Goal: Transaction & Acquisition: Purchase product/service

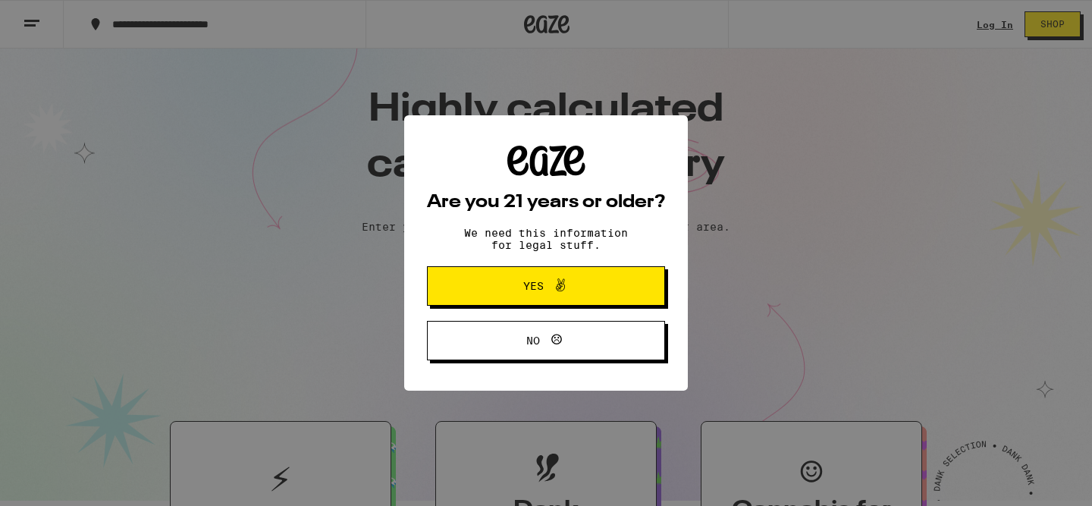
click at [558, 286] on icon at bounding box center [560, 284] width 9 height 13
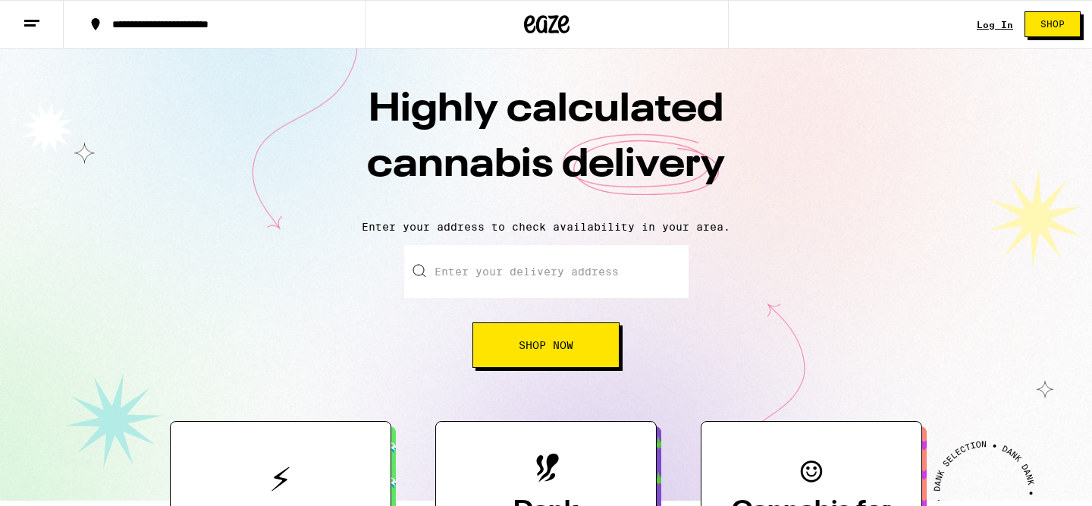
click at [564, 341] on span "Shop Now" at bounding box center [546, 345] width 55 height 11
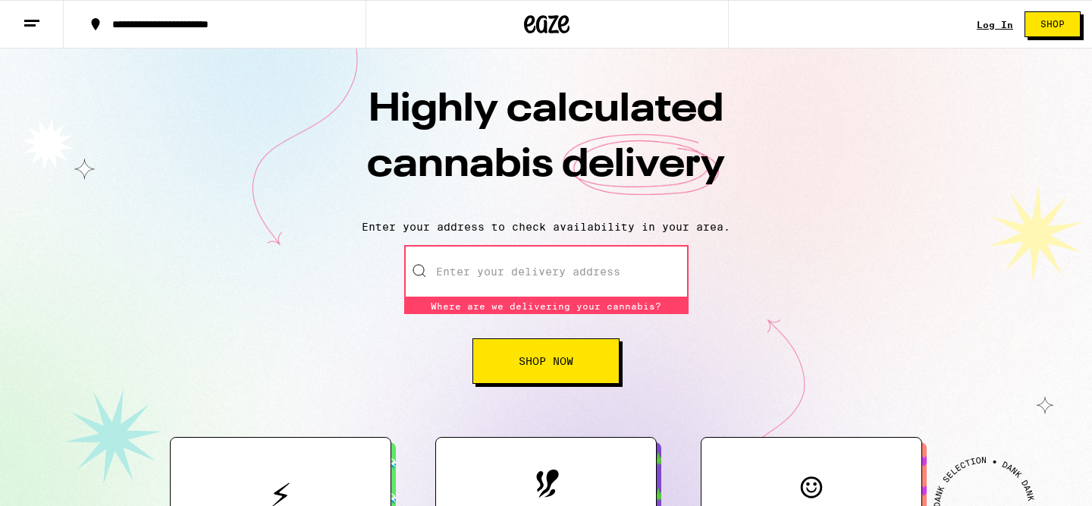
click at [485, 267] on input "Enter your delivery address" at bounding box center [546, 271] width 284 height 53
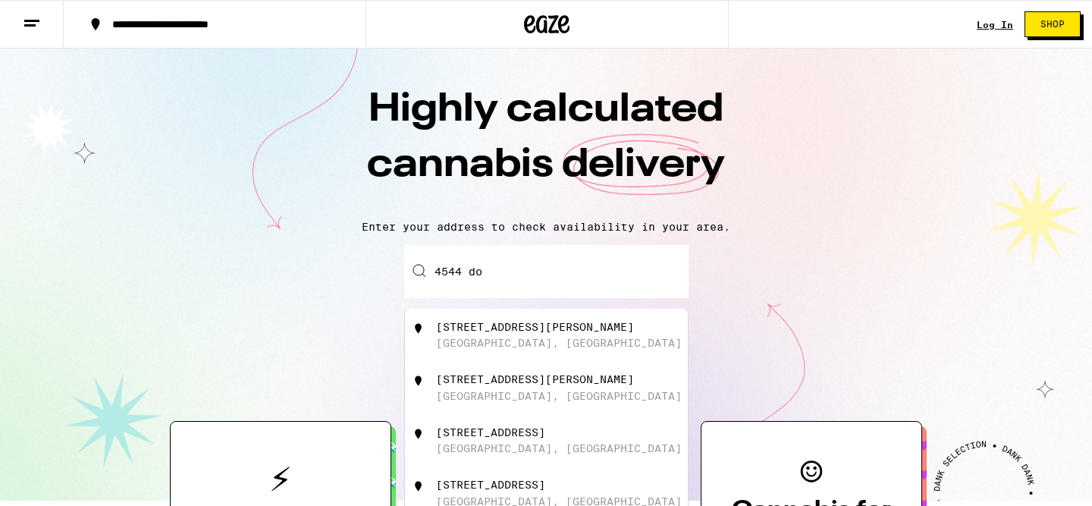
click at [485, 333] on div "[STREET_ADDRESS][PERSON_NAME]" at bounding box center [535, 327] width 198 height 12
type input "[STREET_ADDRESS][PERSON_NAME]"
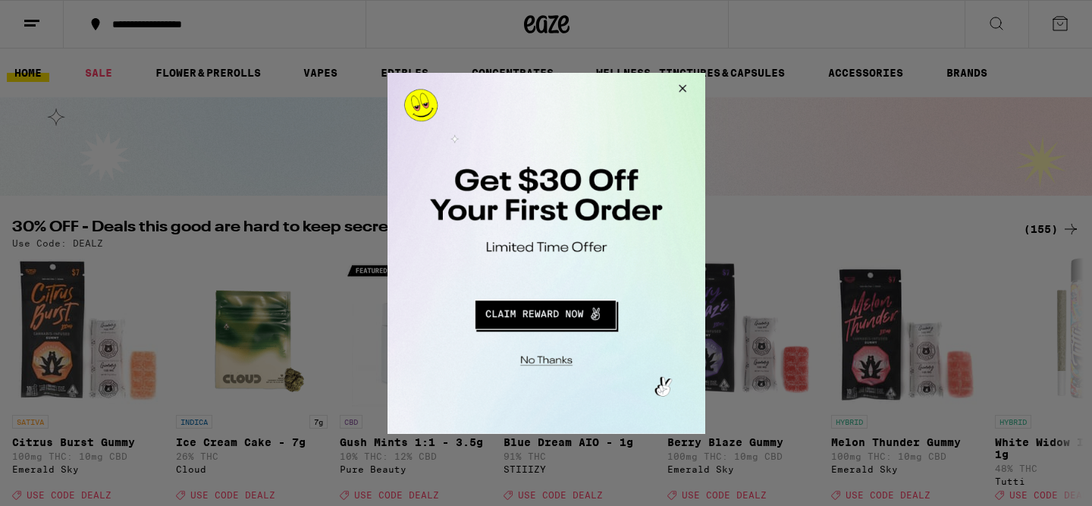
click at [580, 309] on button "Redirect to URL" at bounding box center [545, 312] width 264 height 36
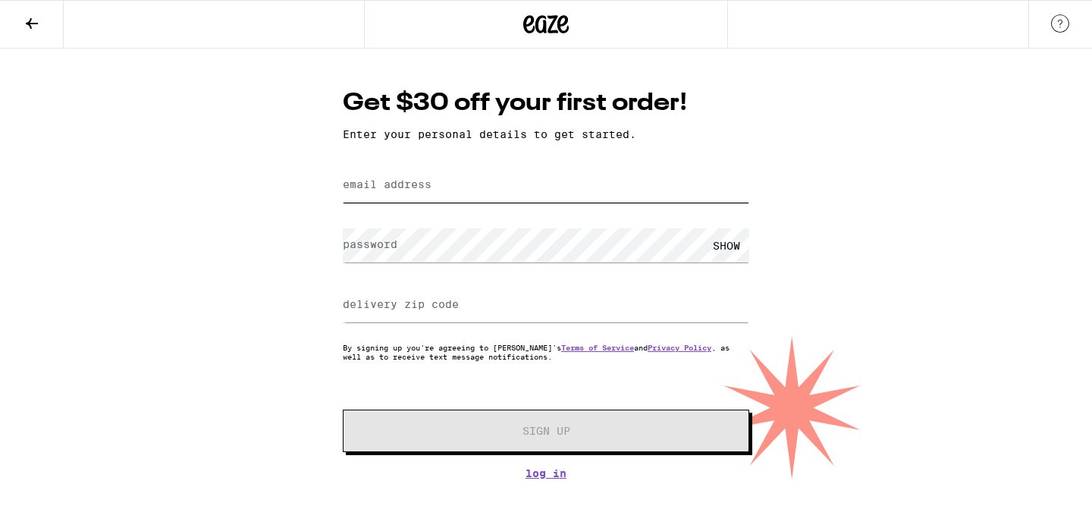
click at [397, 178] on input "email address" at bounding box center [546, 185] width 407 height 34
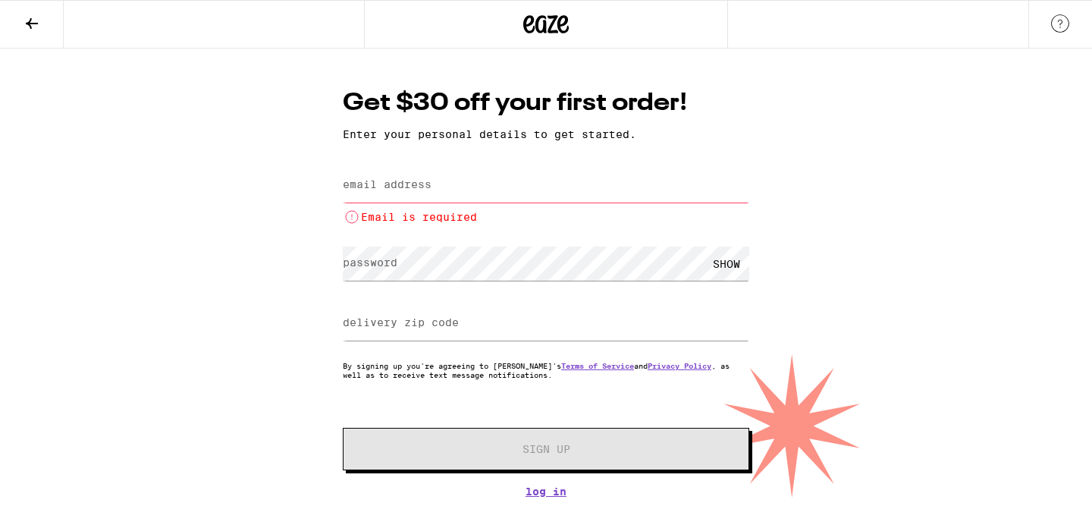
click at [399, 181] on label "email address" at bounding box center [387, 184] width 89 height 12
type input "d"
click at [545, 475] on div "Get $30 off your first order! Enter your personal details to get started. email…" at bounding box center [546, 291] width 437 height 411
click at [542, 492] on link "Log In" at bounding box center [546, 492] width 407 height 12
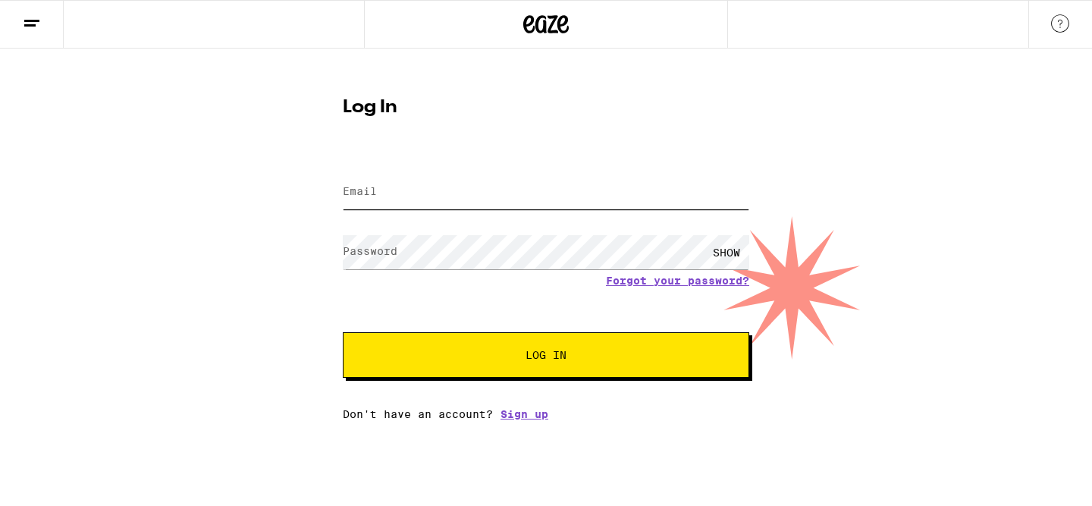
click at [413, 187] on input "Email" at bounding box center [546, 192] width 407 height 34
type input "d"
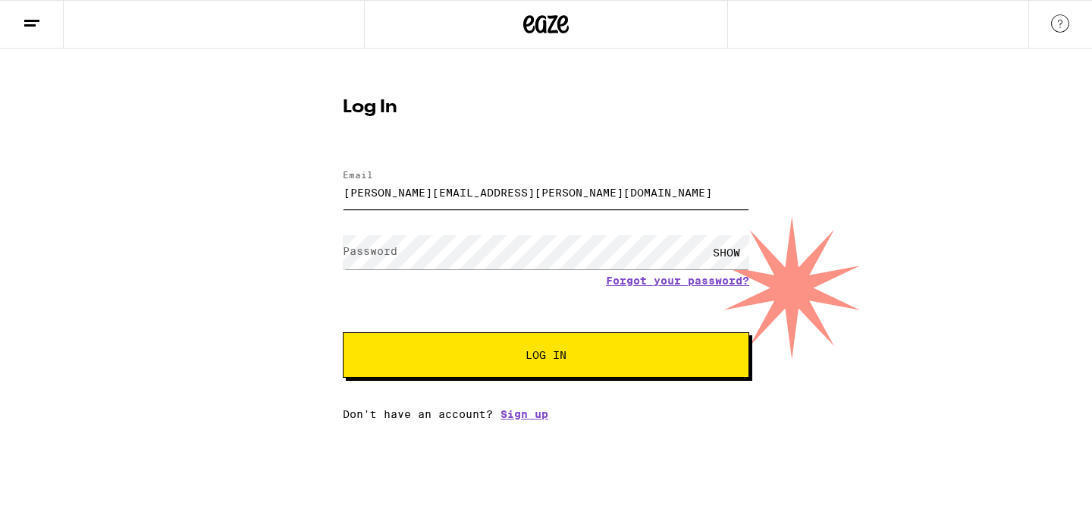
type input "[PERSON_NAME][EMAIL_ADDRESS][PERSON_NAME][DOMAIN_NAME]"
click at [512, 357] on span "Log In" at bounding box center [546, 355] width 284 height 11
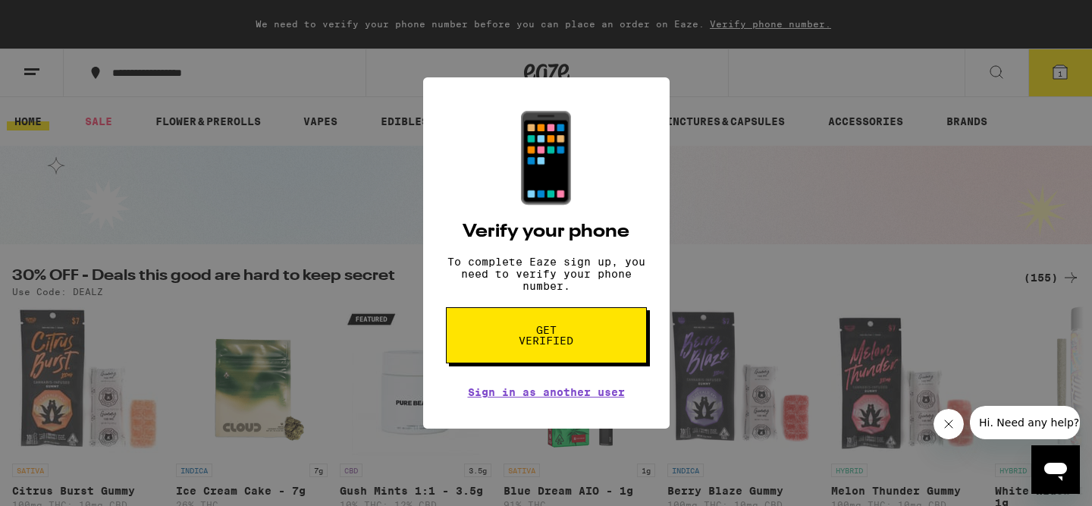
click at [578, 342] on span "Get verified" at bounding box center [547, 335] width 78 height 21
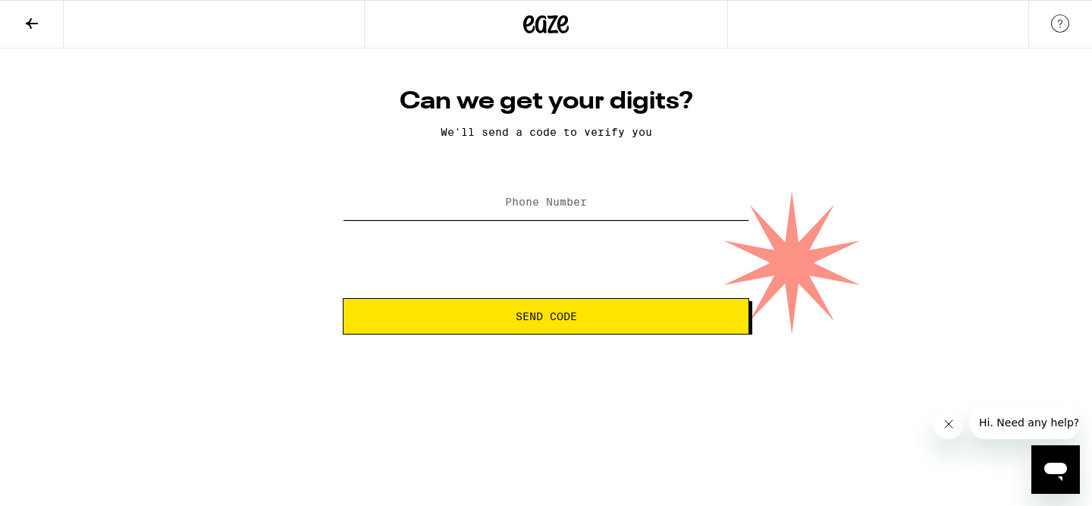
click at [489, 203] on input "Phone Number" at bounding box center [546, 203] width 407 height 34
type input "[PHONE_NUMBER]"
click at [545, 322] on span "Send Code" at bounding box center [546, 316] width 61 height 11
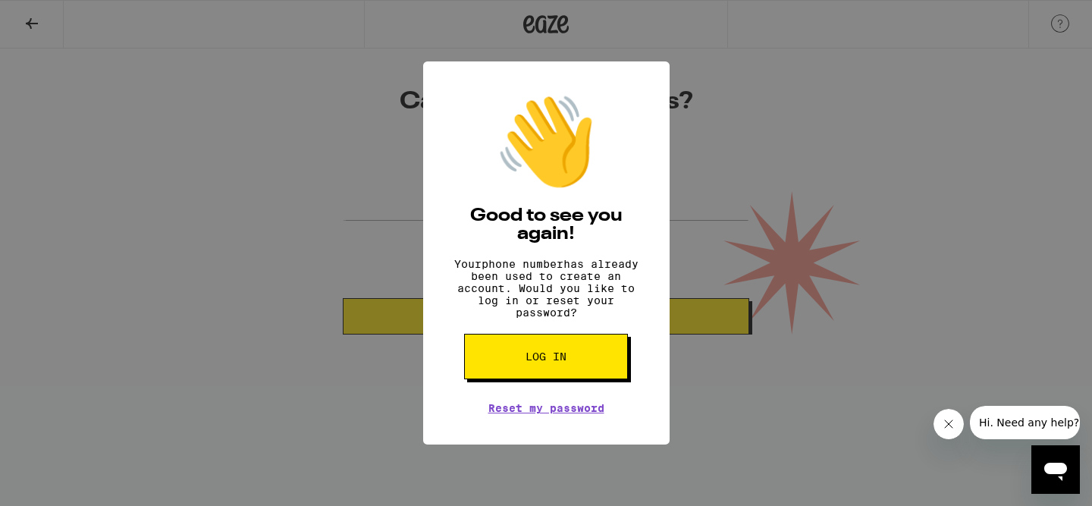
click at [583, 369] on button "Log in" at bounding box center [546, 357] width 164 height 46
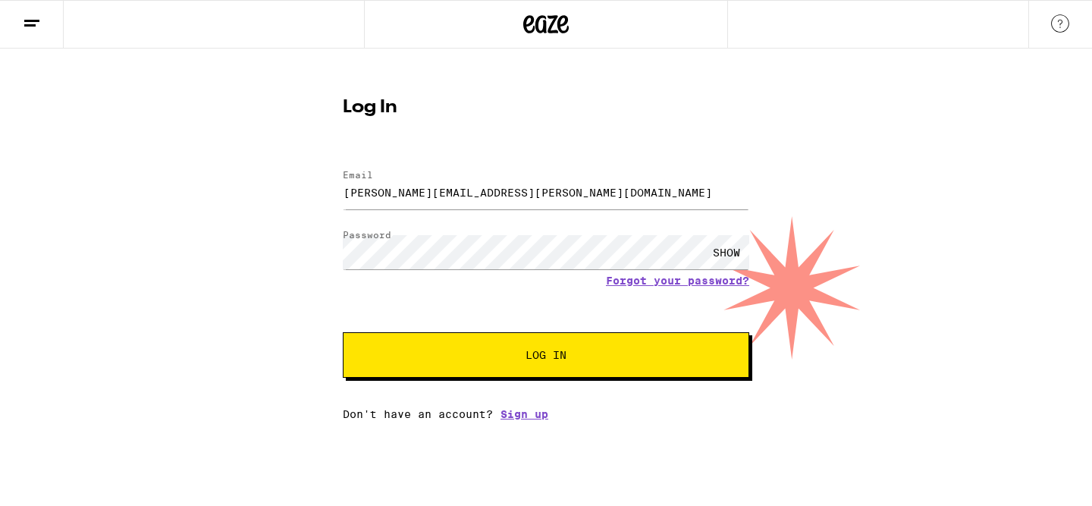
click at [582, 360] on span "Log In" at bounding box center [546, 355] width 284 height 11
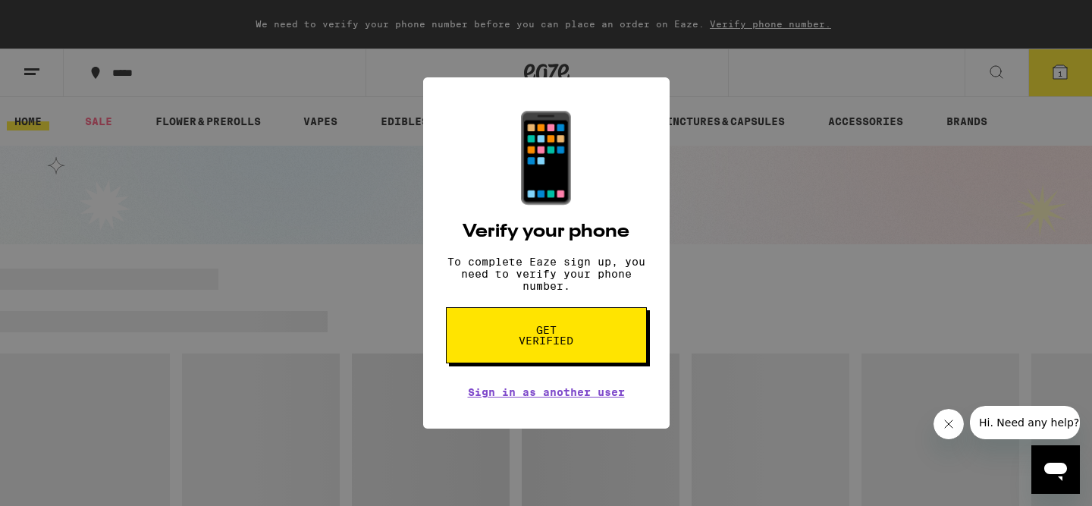
click at [527, 340] on span "Get verified" at bounding box center [547, 335] width 78 height 21
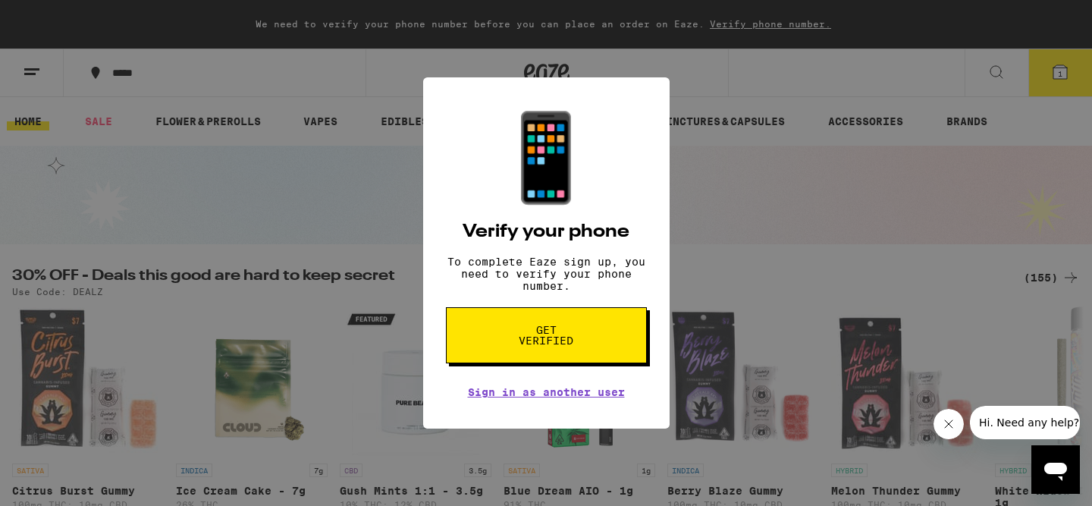
click at [289, 220] on div "📱 Verify your phone To complete Eaze sign up, you need to verify your phone num…" at bounding box center [546, 253] width 1092 height 506
click at [34, 69] on div "📱 Verify your phone To complete Eaze sign up, you need to verify your phone num…" at bounding box center [546, 253] width 1092 height 506
click at [311, 59] on div "📱 Verify your phone To complete Eaze sign up, you need to verify your phone num…" at bounding box center [546, 253] width 1092 height 506
click at [539, 398] on link "Sign in as another user" at bounding box center [546, 392] width 157 height 12
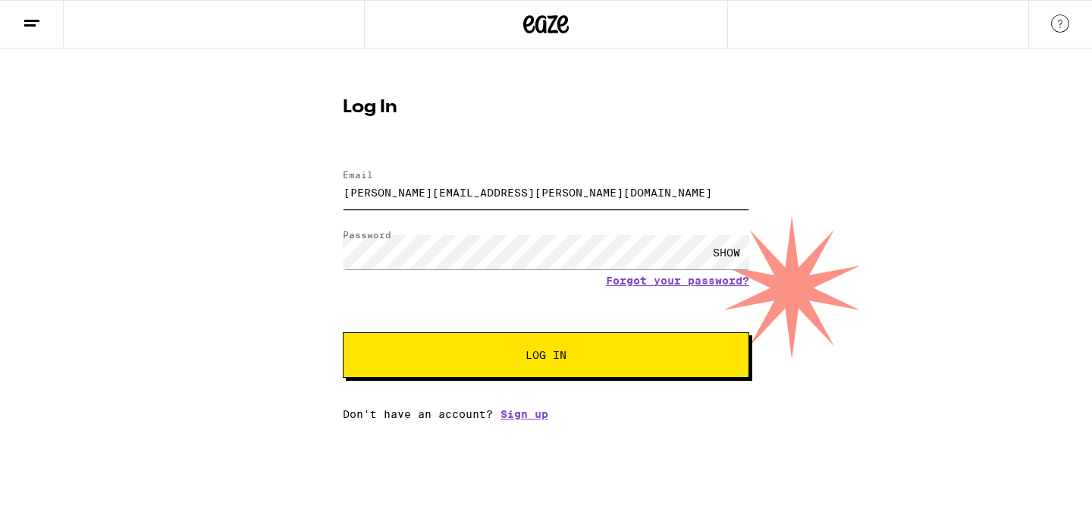
drag, startPoint x: 480, startPoint y: 190, endPoint x: 468, endPoint y: 190, distance: 12.1
click at [468, 190] on input "stuart.berman@gmail.com" at bounding box center [546, 192] width 407 height 34
drag, startPoint x: 431, startPoint y: 192, endPoint x: 344, endPoint y: 195, distance: 87.3
click at [344, 195] on input "stuart.berman@gmail.com" at bounding box center [546, 192] width 407 height 34
click at [554, 190] on input "daka.eight@gmail.com@gmail.com" at bounding box center [546, 192] width 407 height 34
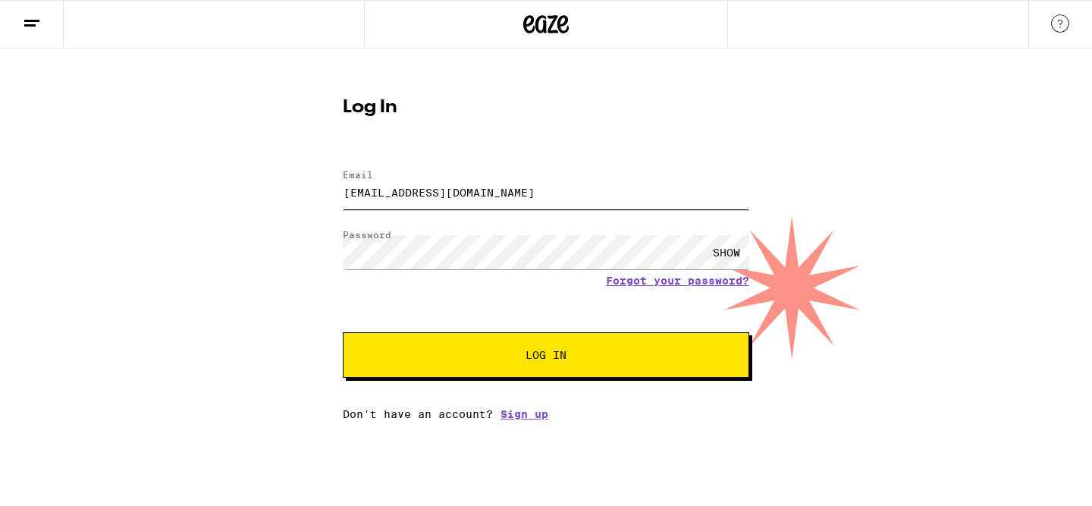
type input "daka.eight@gmail.com"
click at [648, 360] on span "Log In" at bounding box center [546, 355] width 284 height 11
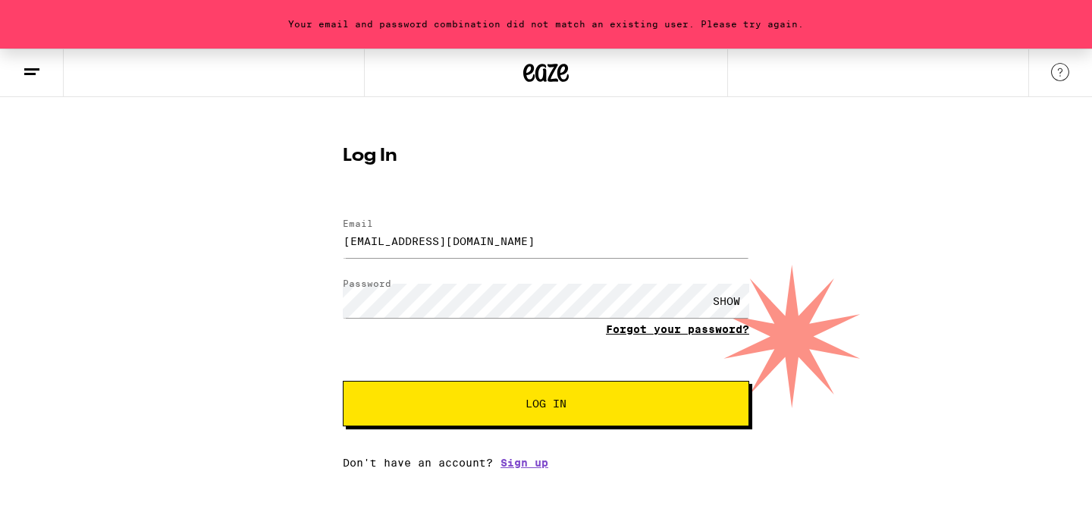
click at [655, 329] on link "Forgot your password?" at bounding box center [677, 329] width 143 height 12
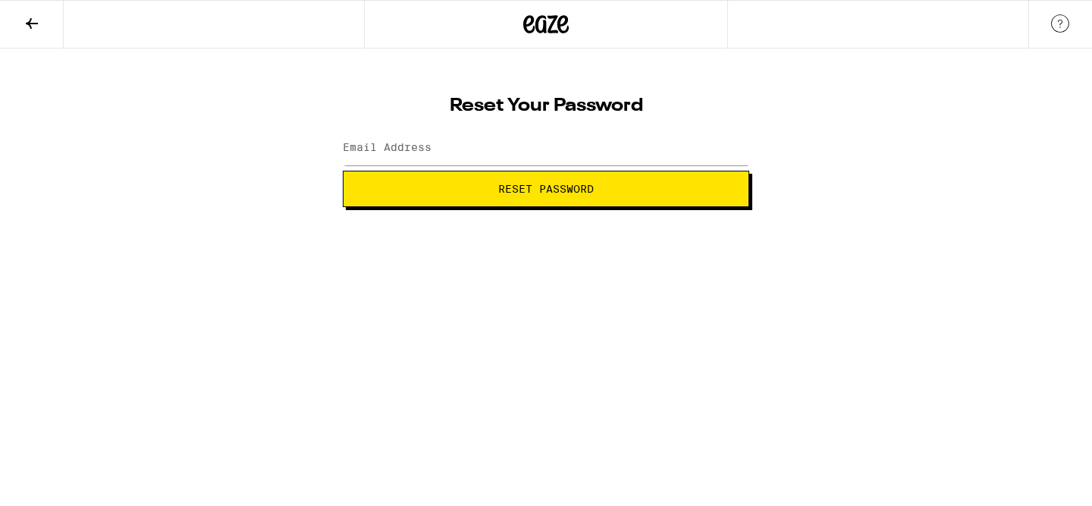
click at [391, 150] on label "Email Address" at bounding box center [387, 147] width 89 height 12
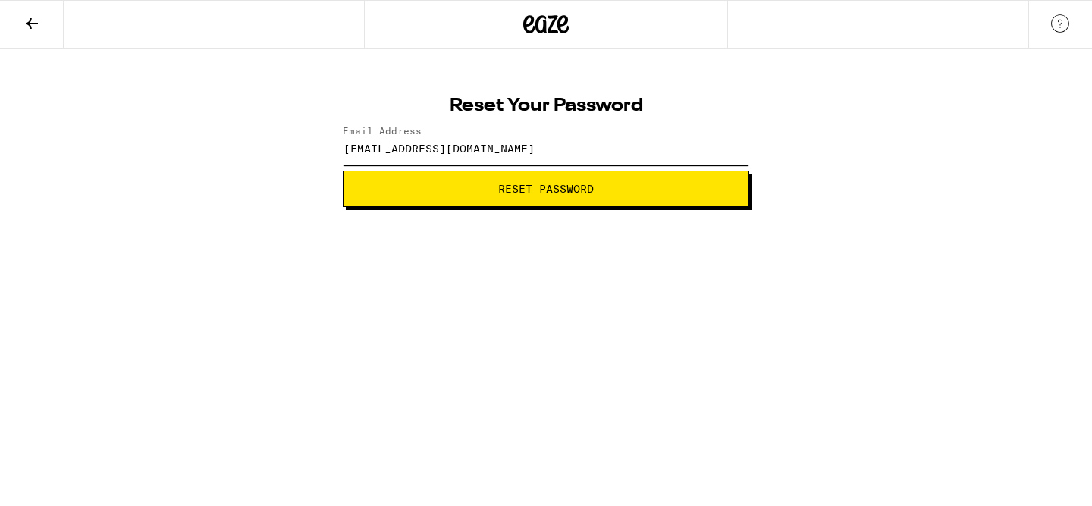
type input "daka.eight@gmail.com"
click at [479, 193] on span "Reset Password" at bounding box center [546, 189] width 381 height 11
